Goal: Task Accomplishment & Management: Manage account settings

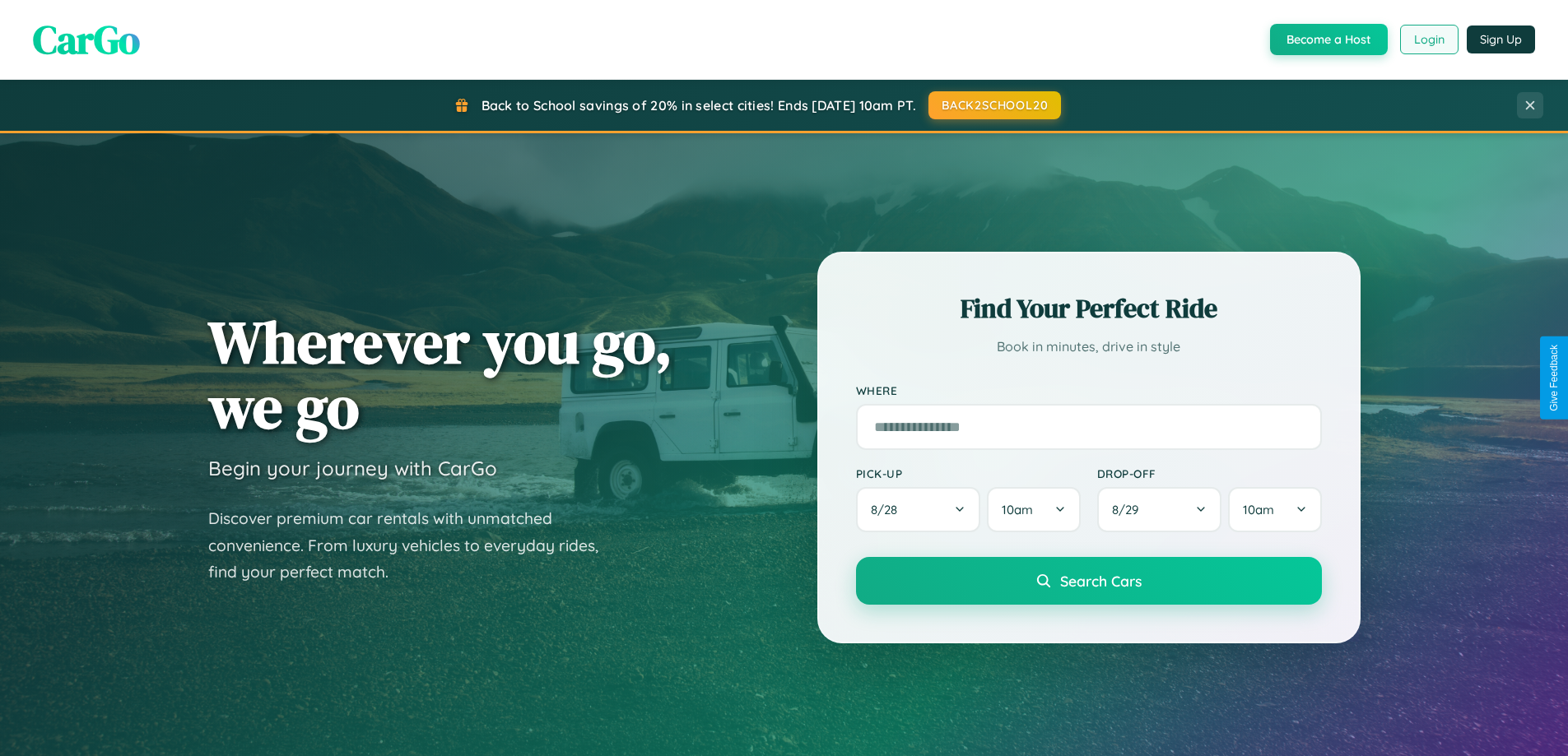
click at [1428, 39] on button "Login" at bounding box center [1429, 39] width 59 height 30
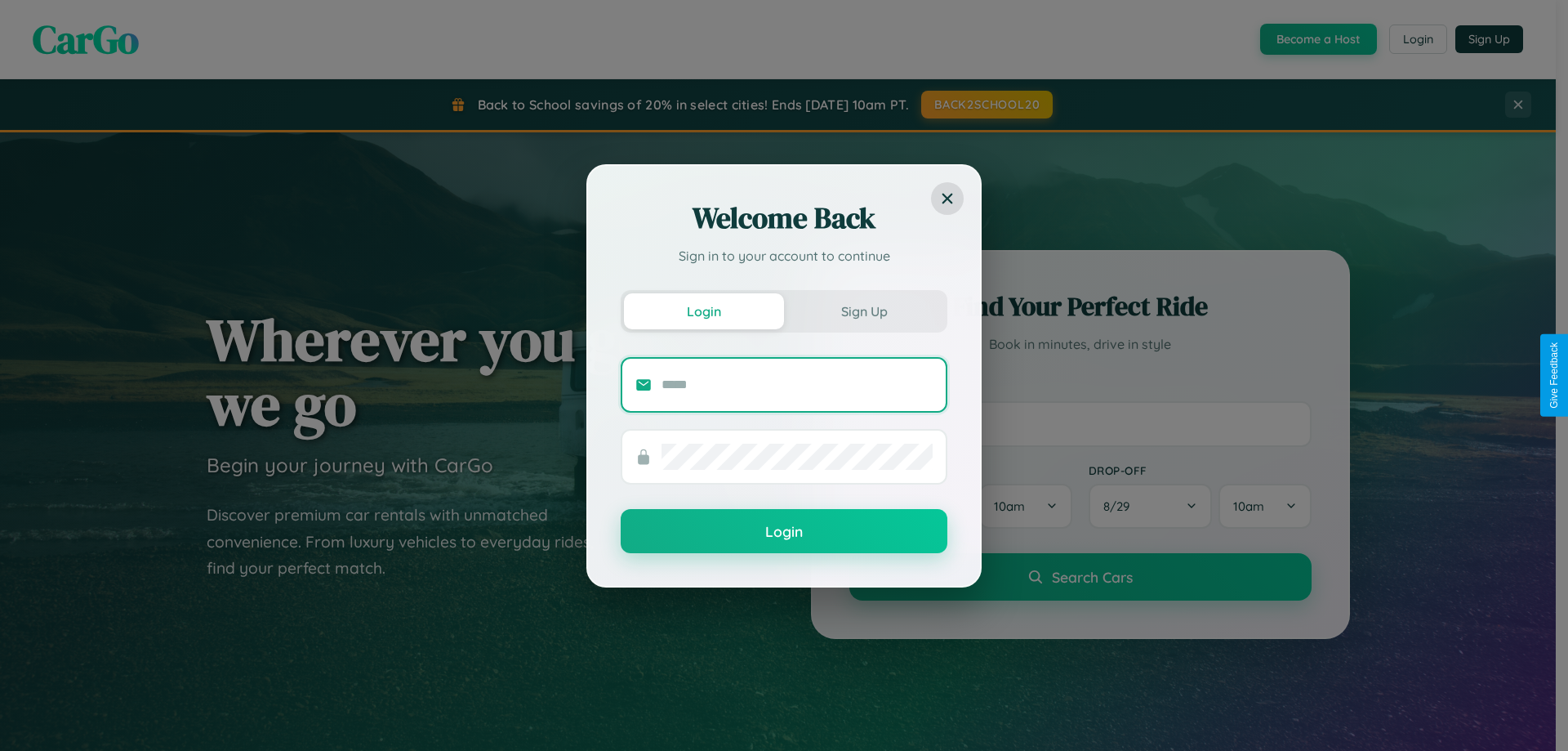
click at [797, 384] on input "text" at bounding box center [797, 385] width 271 height 26
type input "**********"
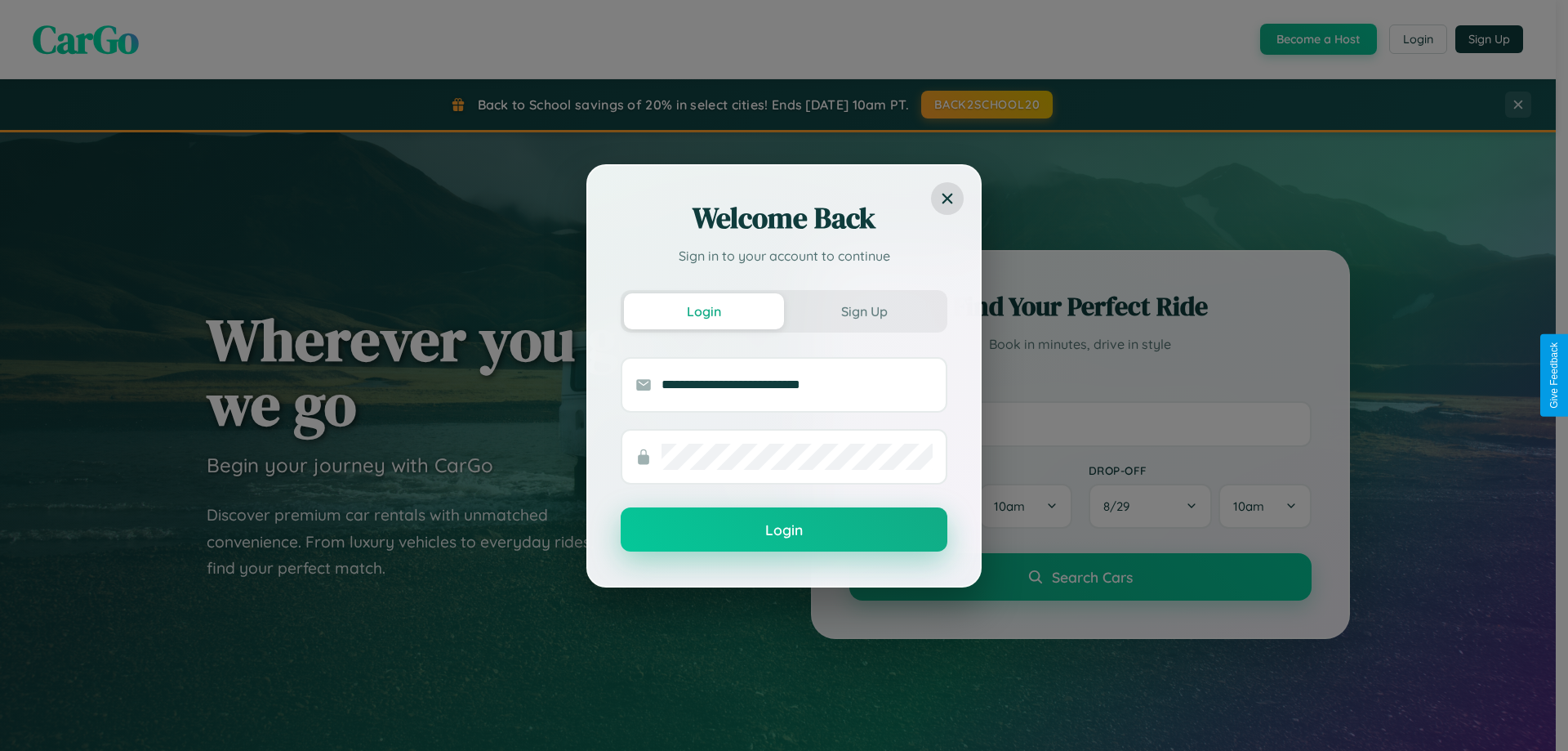
click at [784, 529] on button "Login" at bounding box center [784, 529] width 327 height 44
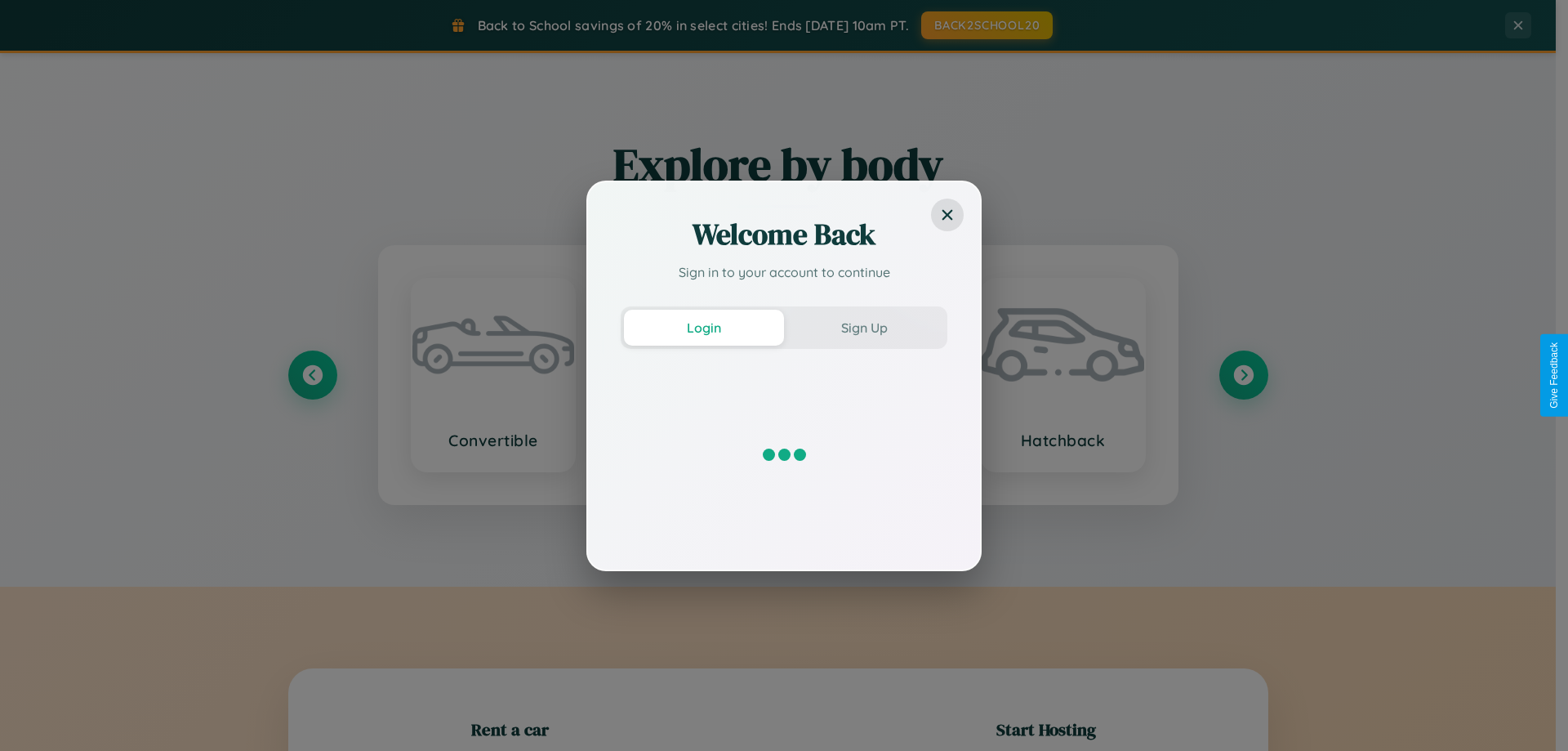
scroll to position [353, 0]
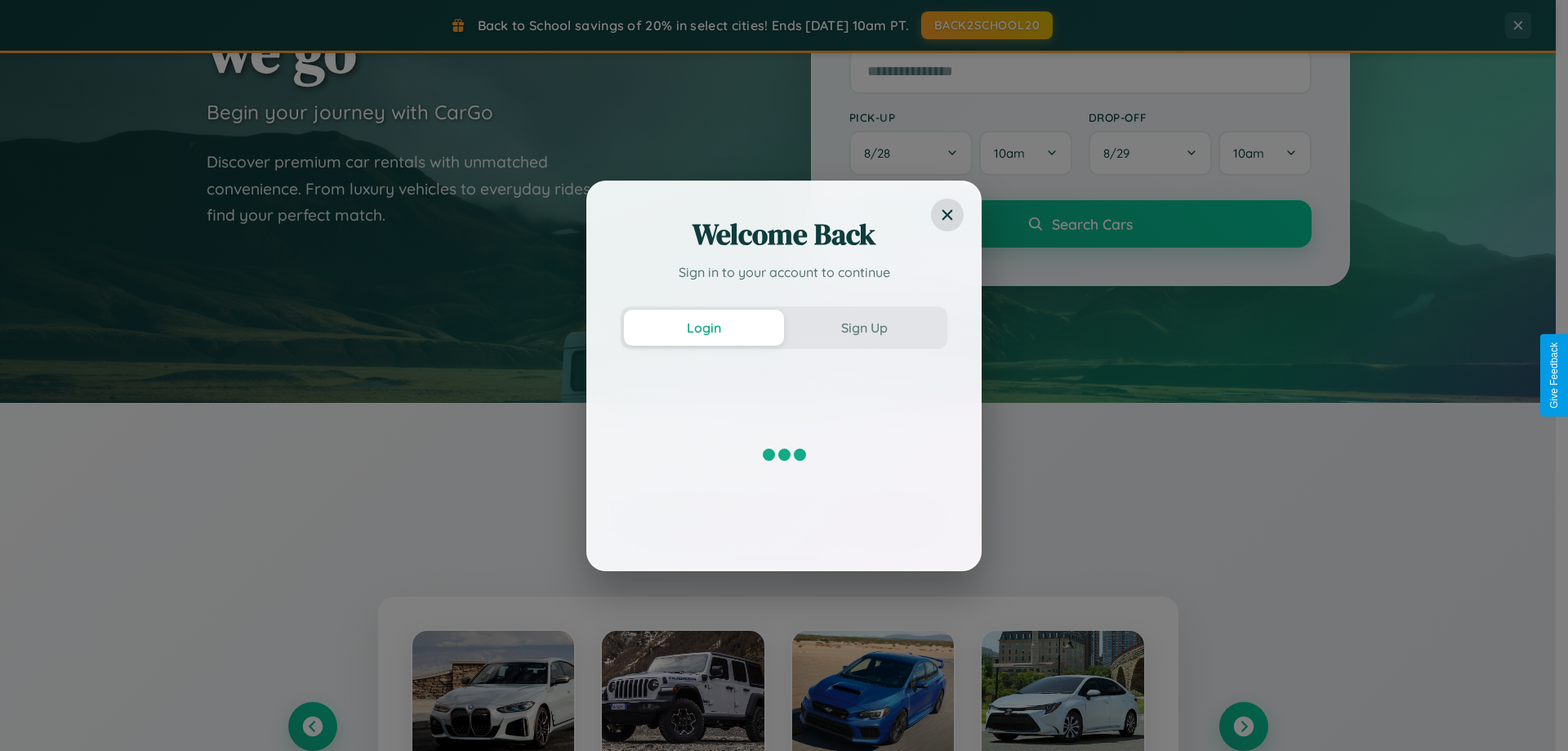
click at [1243, 727] on div "Welcome Back Sign in to your account to continue Login Sign Up" at bounding box center [784, 376] width 1568 height 751
click at [312, 727] on div "Welcome Back Sign in to your account to continue Login Sign Up" at bounding box center [784, 376] width 1568 height 751
